Goal: Task Accomplishment & Management: Manage account settings

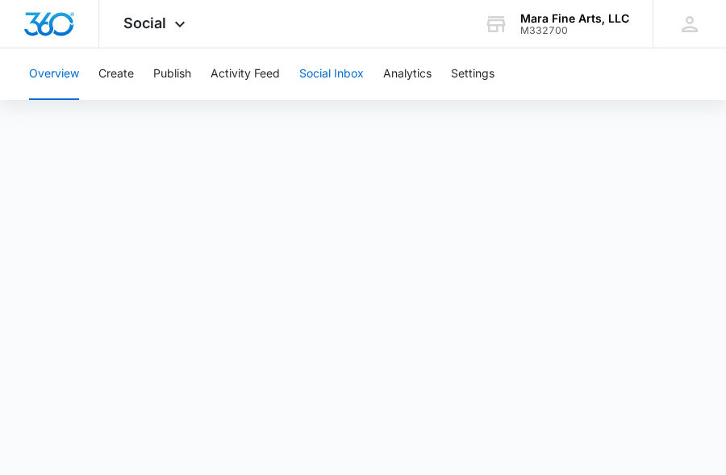
click at [350, 72] on button "Social Inbox" at bounding box center [331, 74] width 65 height 52
click at [322, 70] on button "Social Inbox" at bounding box center [331, 74] width 65 height 52
click at [184, 71] on button "Publish" at bounding box center [172, 74] width 38 height 52
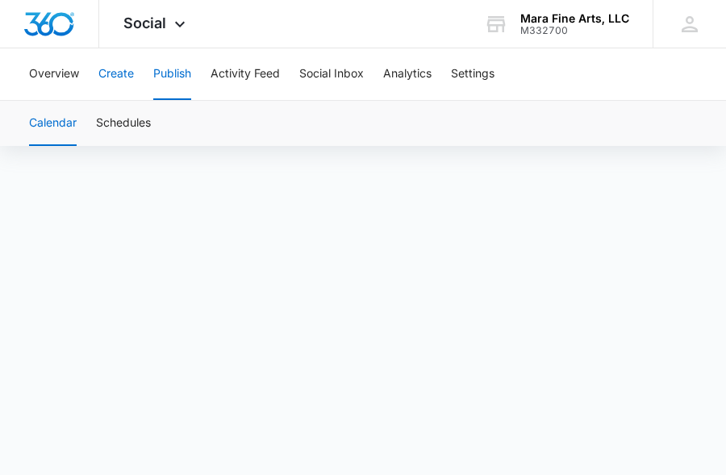
click at [127, 75] on button "Create" at bounding box center [116, 74] width 36 height 52
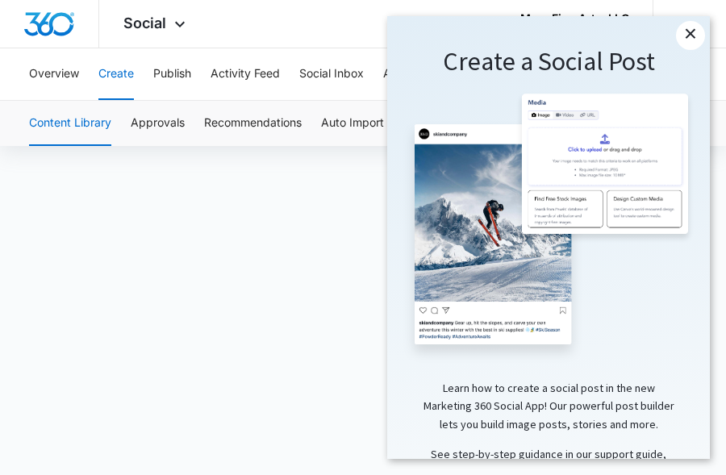
click at [691, 32] on link "×" at bounding box center [690, 35] width 29 height 29
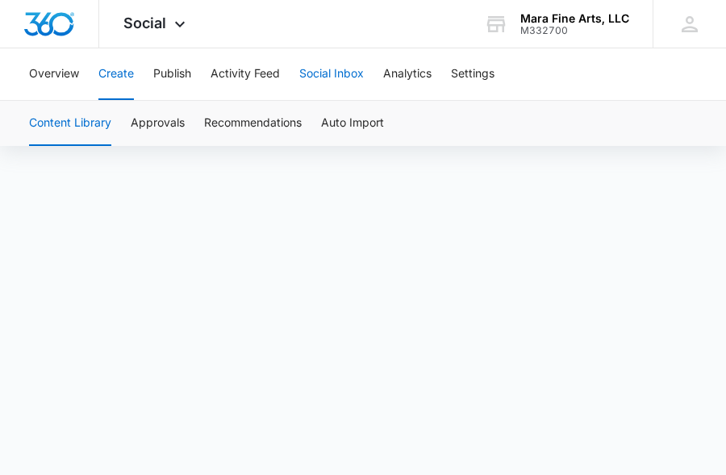
click at [348, 71] on button "Social Inbox" at bounding box center [331, 74] width 65 height 52
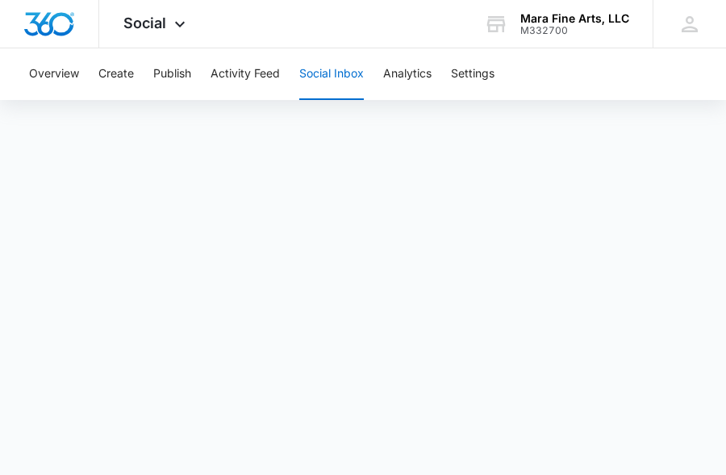
click at [345, 78] on button "Social Inbox" at bounding box center [331, 74] width 65 height 52
click at [354, 80] on button "Social Inbox" at bounding box center [331, 74] width 65 height 52
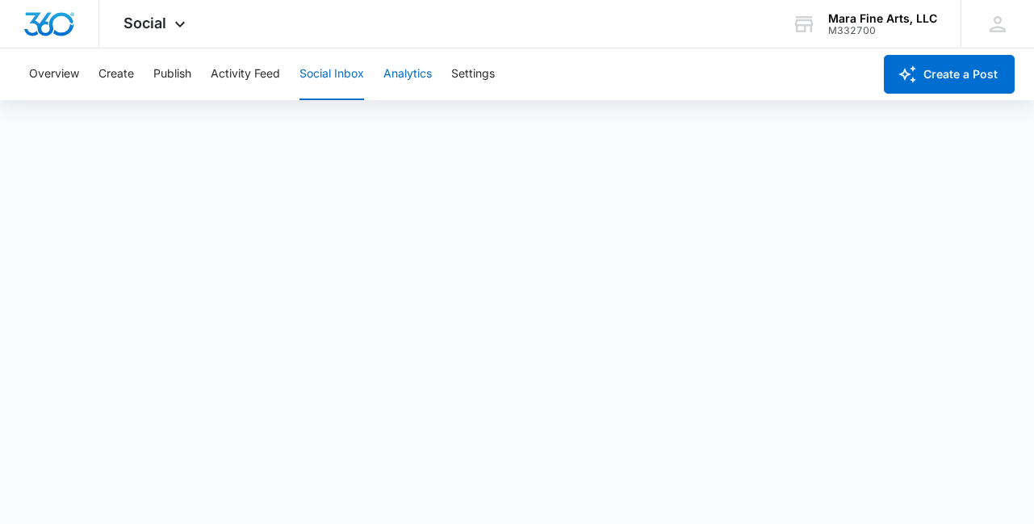
click at [410, 71] on button "Analytics" at bounding box center [407, 74] width 48 height 52
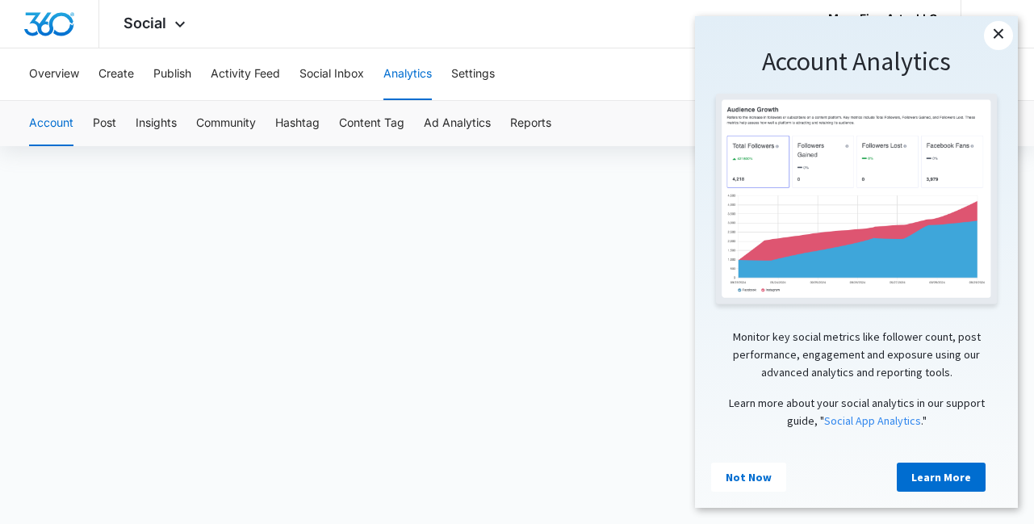
click at [725, 36] on link "×" at bounding box center [998, 35] width 29 height 29
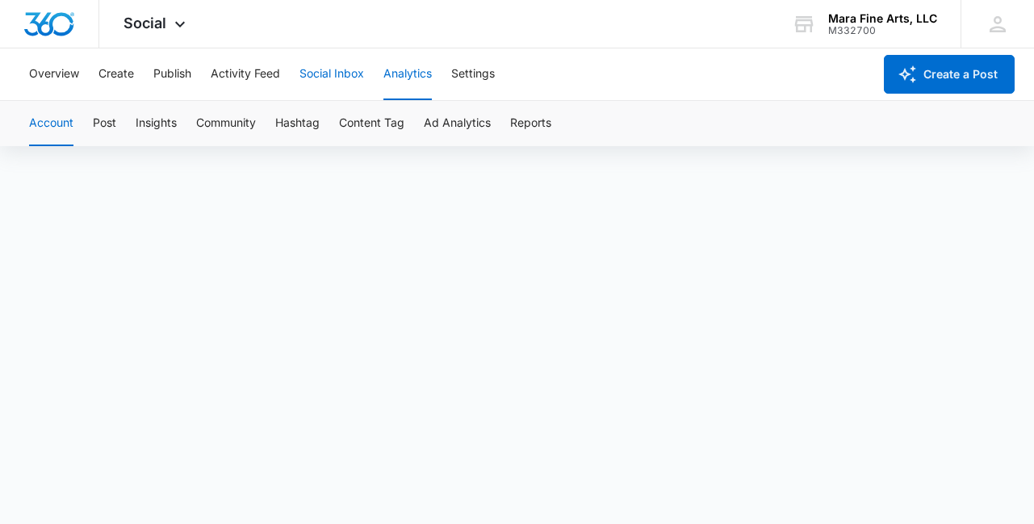
click at [315, 72] on button "Social Inbox" at bounding box center [331, 74] width 65 height 52
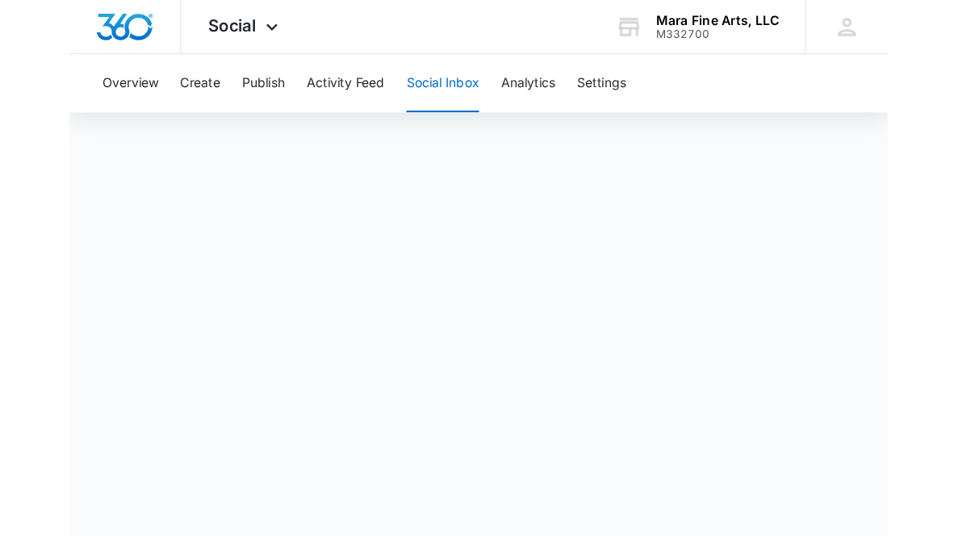
scroll to position [4, 0]
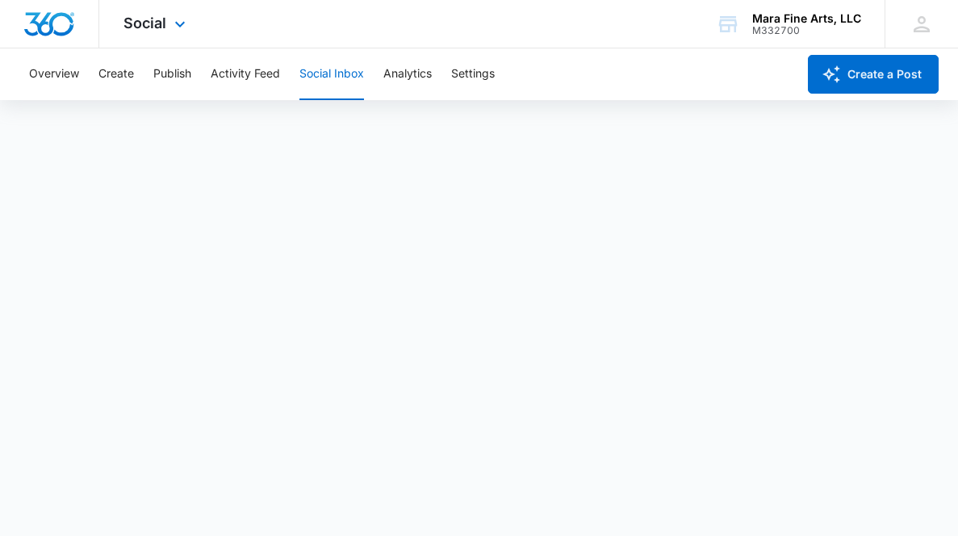
drag, startPoint x: 232, startPoint y: 23, endPoint x: 212, endPoint y: 11, distance: 22.8
click at [212, 11] on div "Social Apps Reputation Forms CRM Email Social POS Content Ads Intelligence File…" at bounding box center [479, 24] width 958 height 48
